Goal: Navigation & Orientation: Find specific page/section

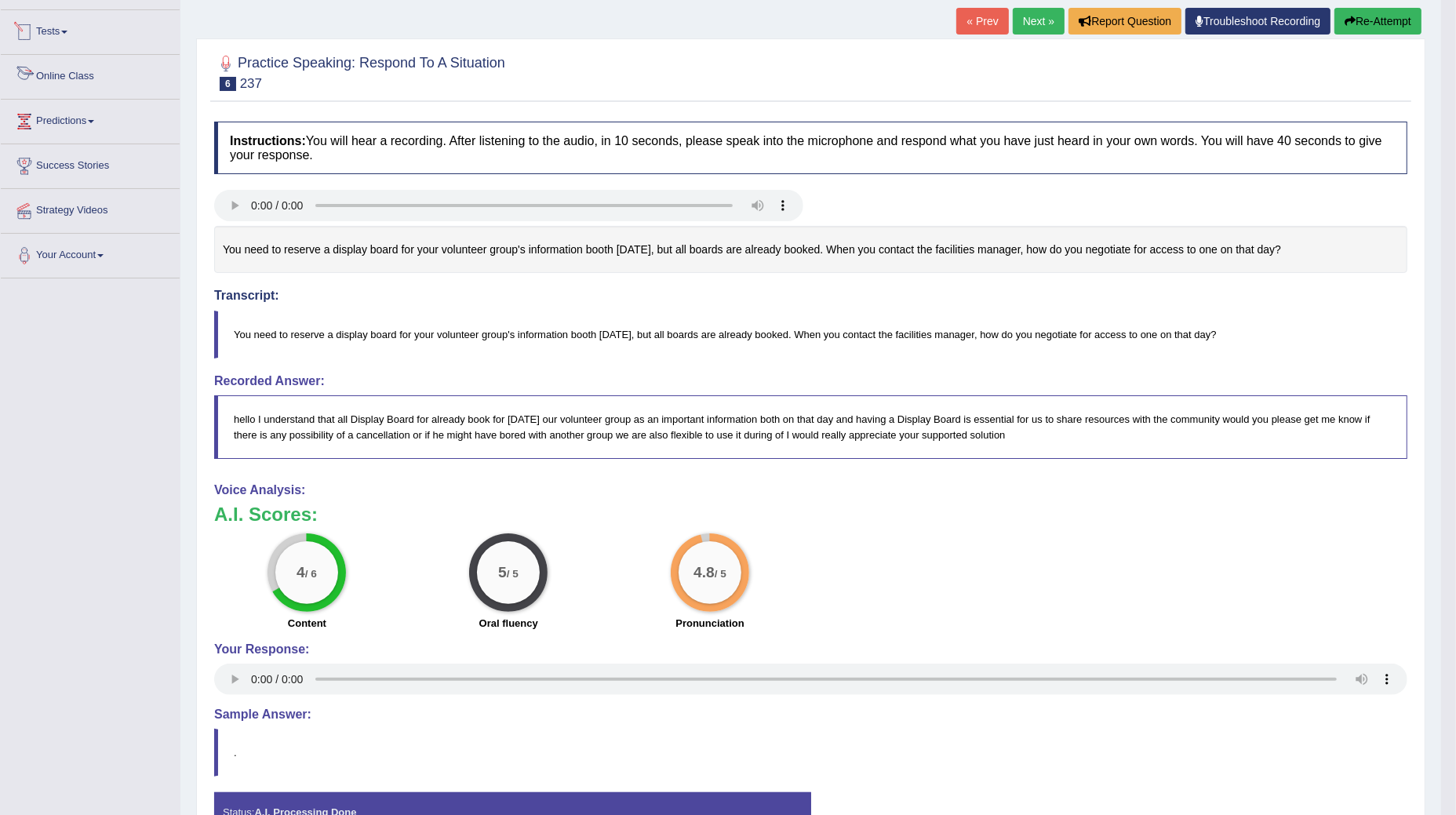
click at [65, 31] on link "Tests" at bounding box center [90, 30] width 179 height 39
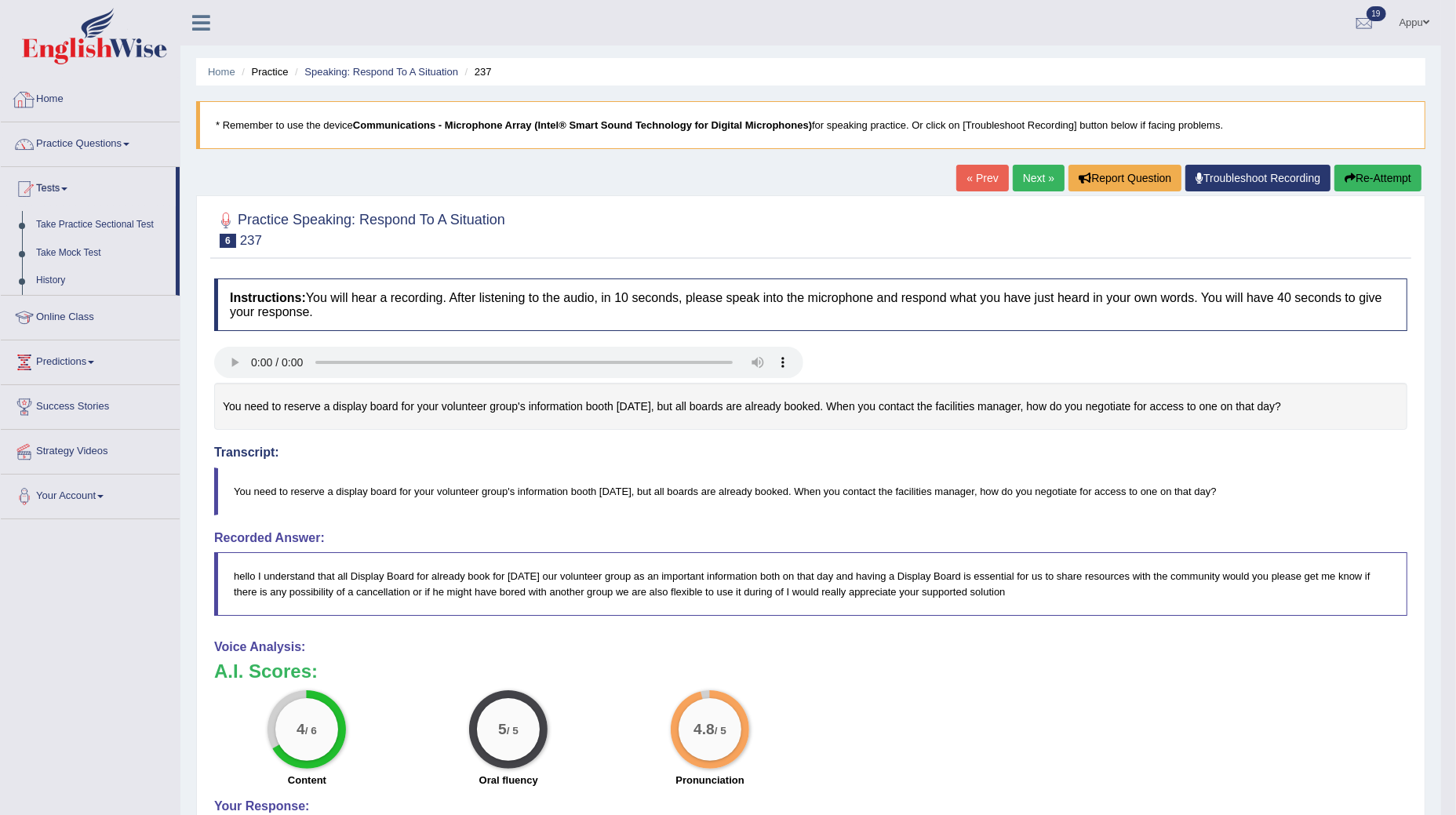
click at [53, 88] on link "Home" at bounding box center [90, 97] width 179 height 39
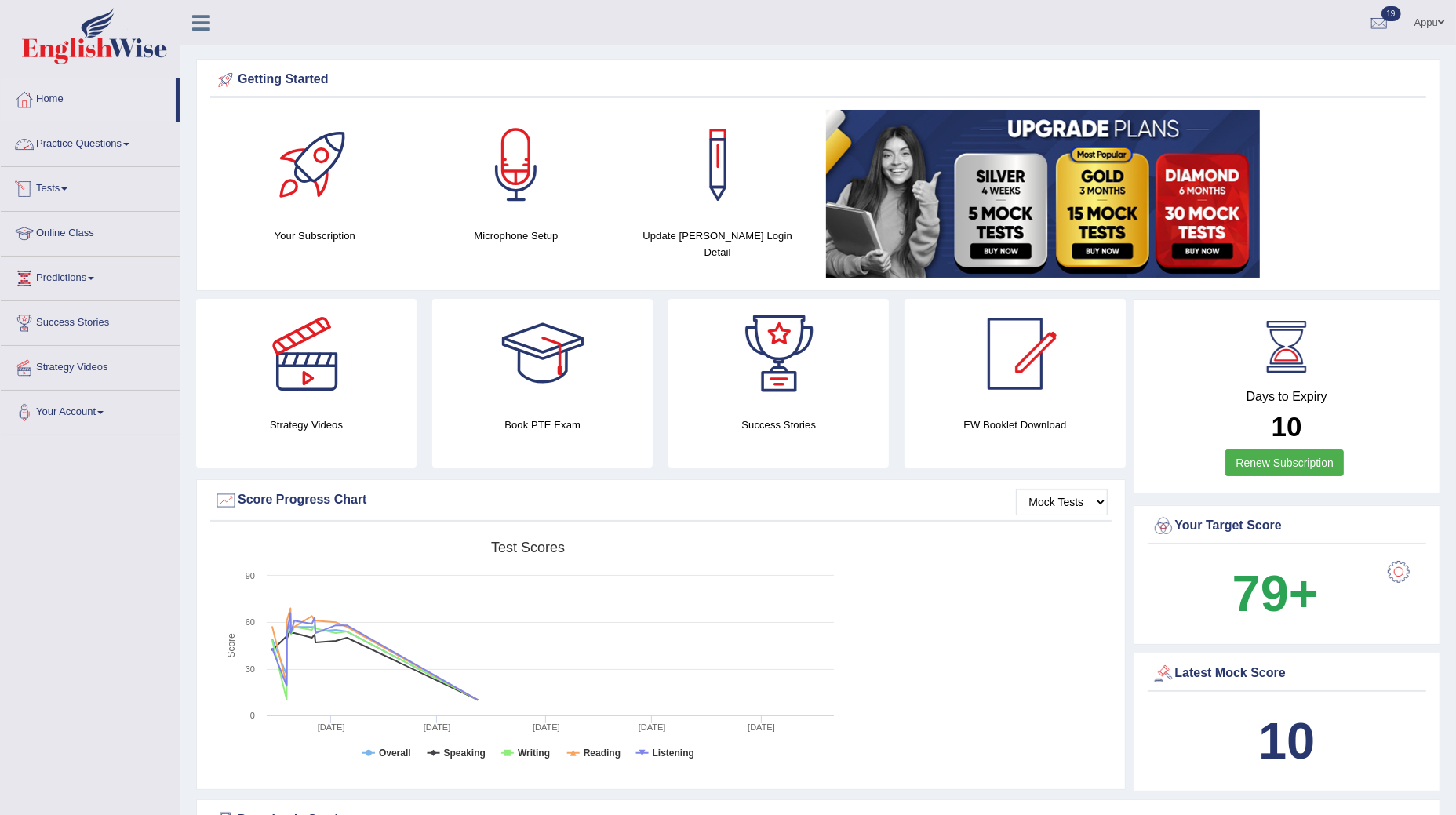
click at [98, 146] on link "Practice Questions" at bounding box center [90, 142] width 179 height 39
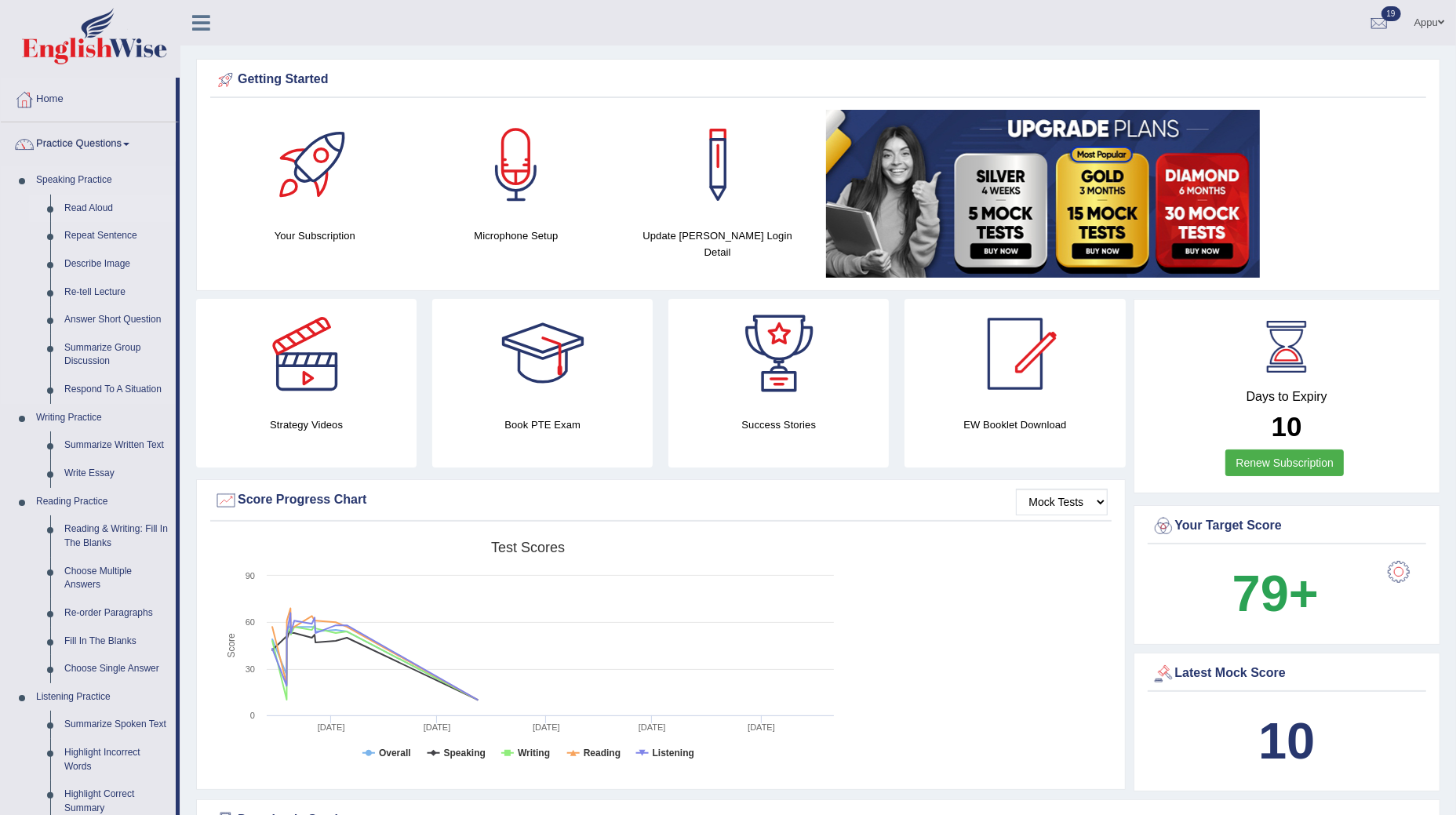
click at [90, 209] on link "Read Aloud" at bounding box center [116, 209] width 118 height 28
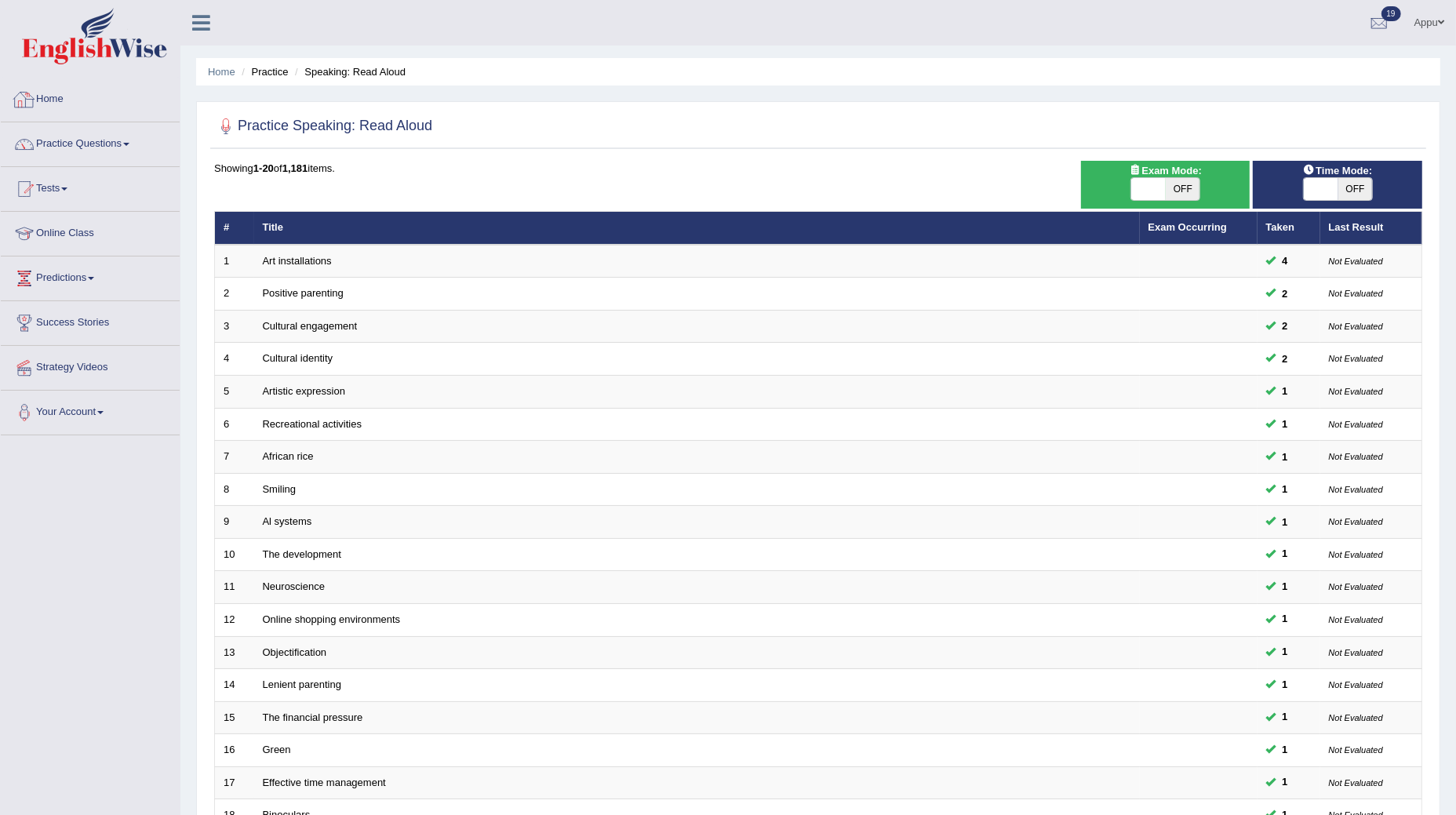
click at [46, 89] on link "Home" at bounding box center [90, 97] width 179 height 39
